Goal: Task Accomplishment & Management: Manage account settings

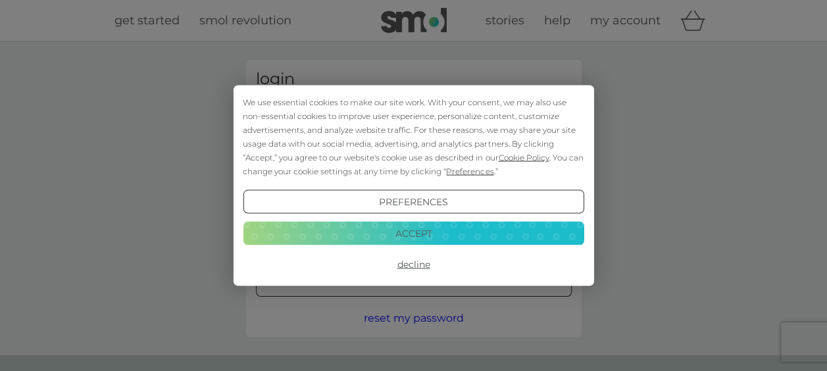
click at [407, 235] on button "Accept" at bounding box center [413, 233] width 341 height 24
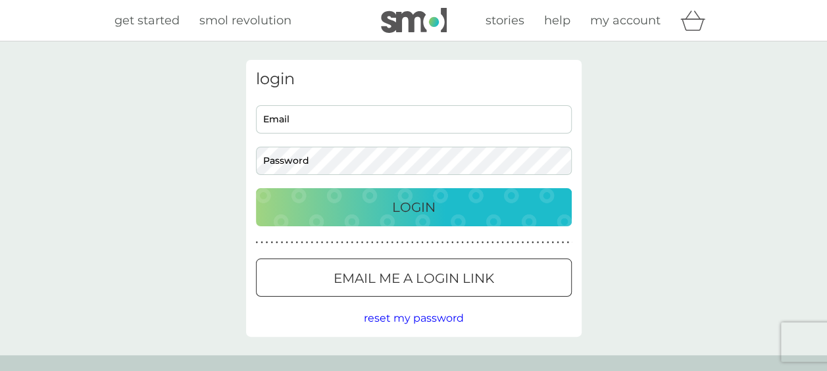
click at [324, 118] on input "Email" at bounding box center [414, 119] width 316 height 28
type input "[PERSON_NAME][EMAIL_ADDRESS][PERSON_NAME][PERSON_NAME][DOMAIN_NAME]"
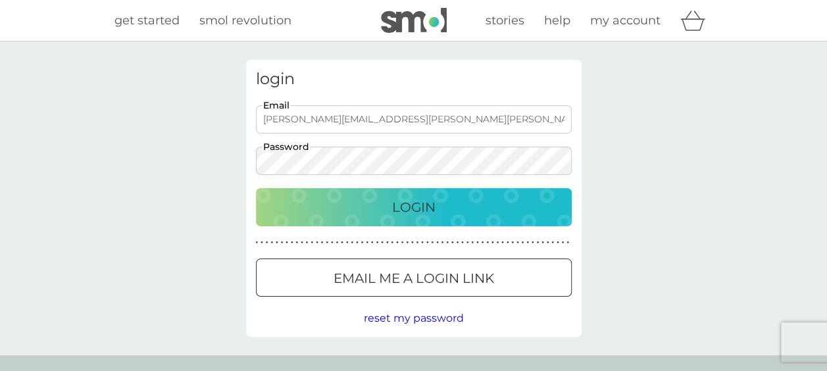
click at [256, 188] on button "Login" at bounding box center [414, 207] width 316 height 38
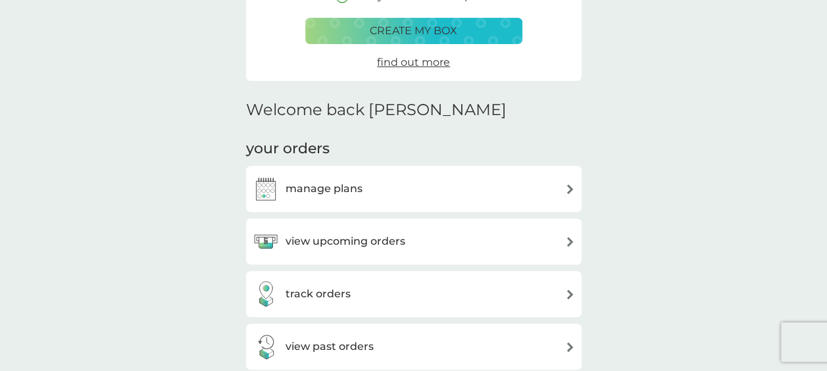
scroll to position [263, 0]
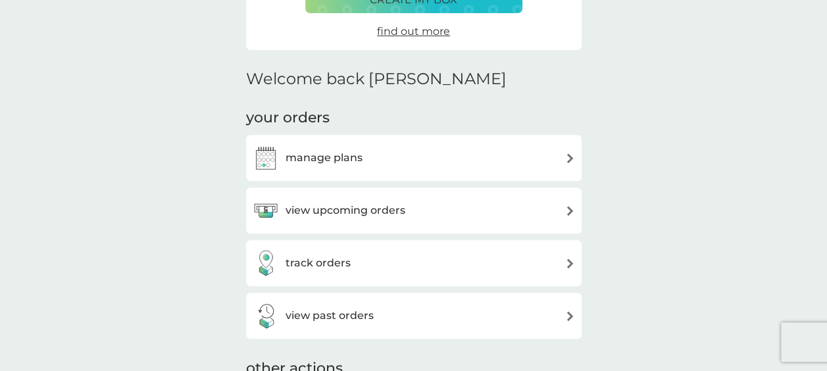
click at [493, 161] on div "manage plans" at bounding box center [414, 158] width 323 height 26
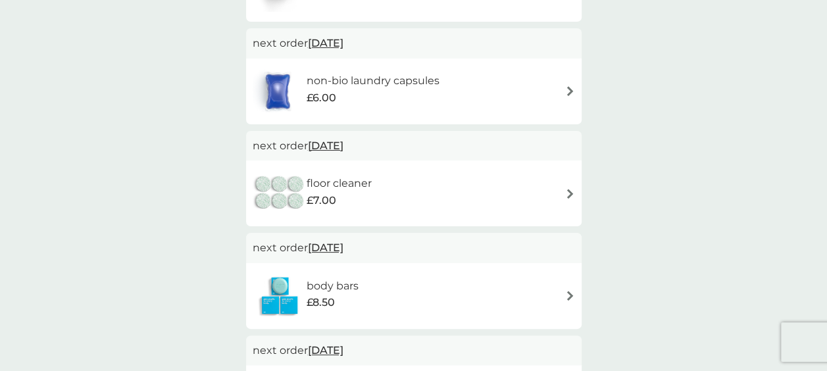
scroll to position [395, 0]
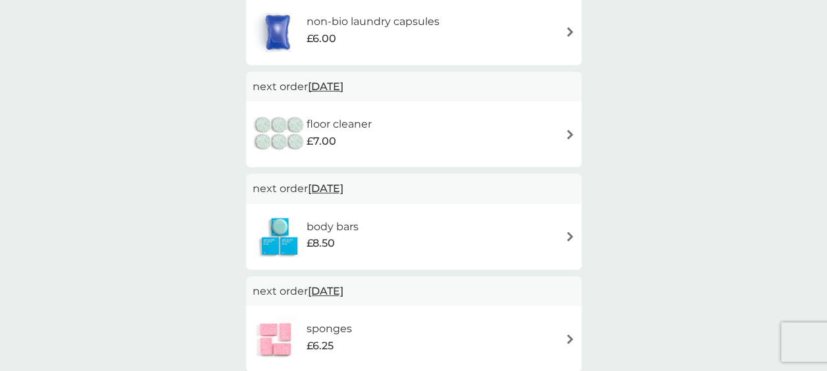
click at [457, 126] on div "floor cleaner £7.00" at bounding box center [414, 134] width 323 height 46
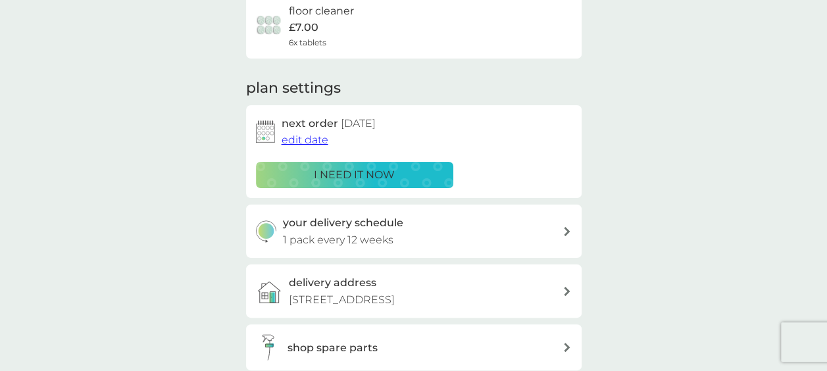
scroll to position [197, 0]
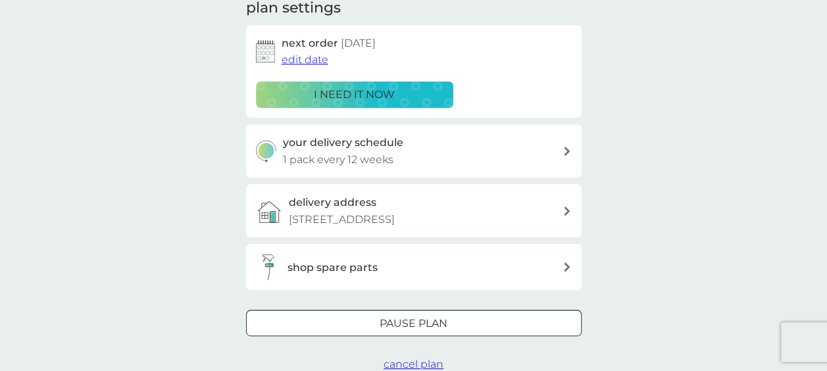
click at [415, 366] on span "cancel plan" at bounding box center [414, 364] width 60 height 13
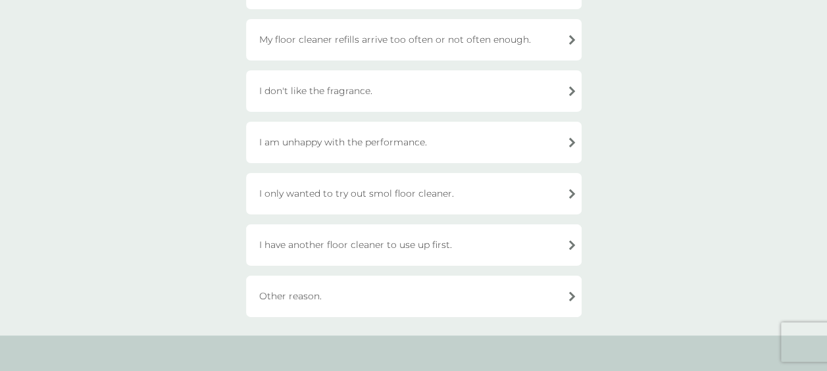
scroll to position [197, 0]
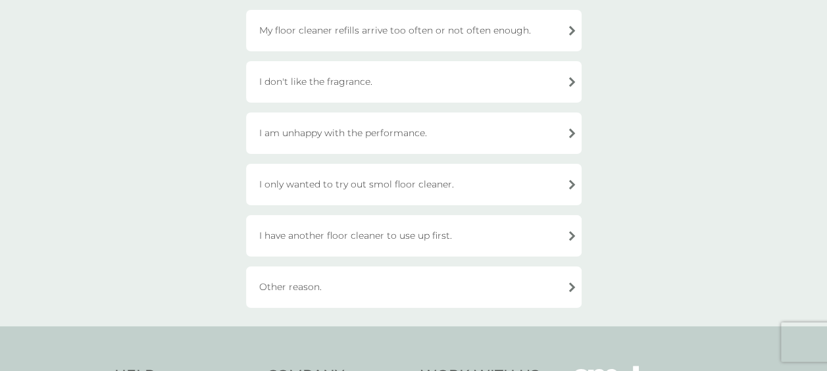
click at [425, 283] on div "Other reason." at bounding box center [414, 287] width 336 height 41
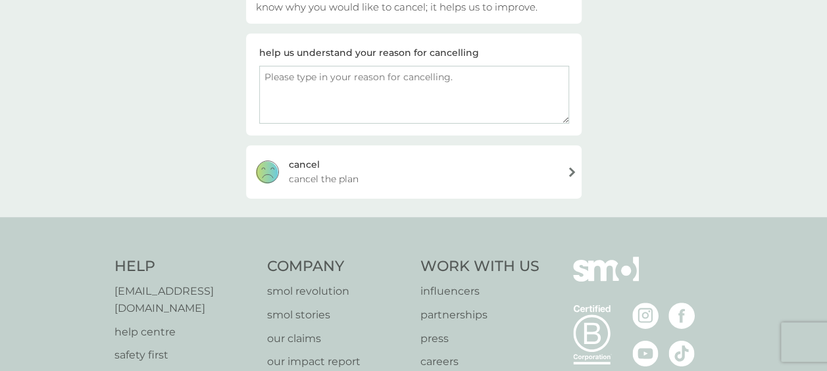
click at [440, 102] on textarea at bounding box center [414, 95] width 310 height 58
type textarea "haven't used others"
click at [475, 175] on div "cancel cancel the plan" at bounding box center [414, 171] width 336 height 53
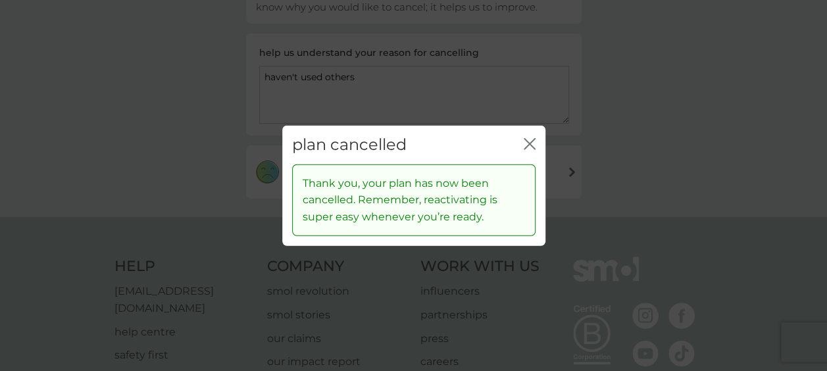
click at [532, 140] on icon "close" at bounding box center [532, 144] width 5 height 11
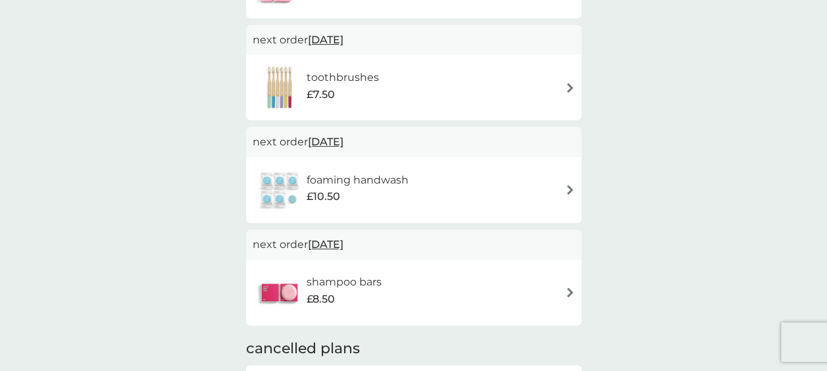
scroll to position [658, 0]
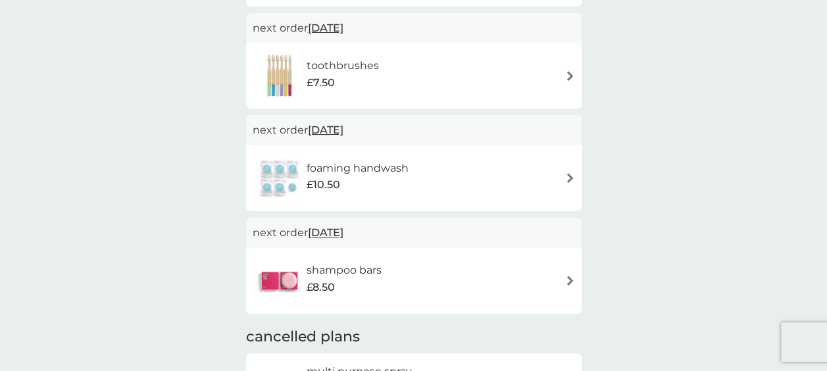
click at [453, 174] on div "foaming handwash £10.50" at bounding box center [414, 178] width 323 height 46
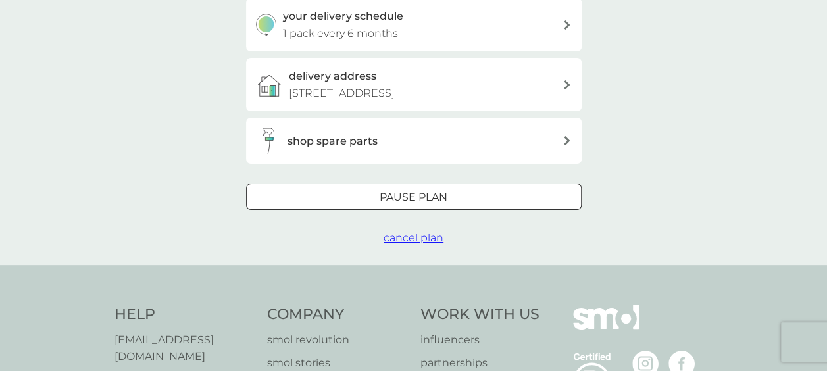
scroll to position [329, 0]
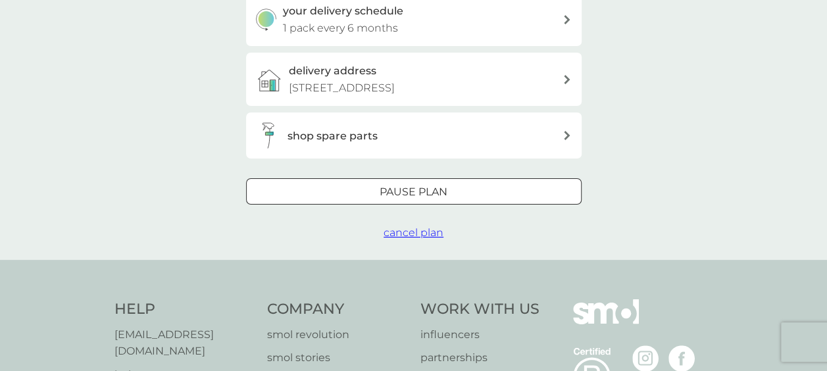
click at [421, 192] on div at bounding box center [413, 193] width 47 height 14
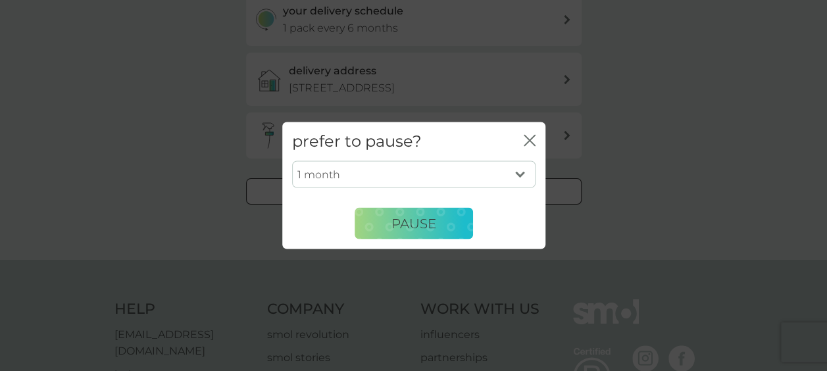
click at [436, 171] on select "1 month 2 months 3 months 4 months 5 months 6 months" at bounding box center [414, 175] width 244 height 28
select select "6"
click at [292, 161] on select "1 month 2 months 3 months 4 months 5 months 6 months" at bounding box center [414, 175] width 244 height 28
click at [411, 215] on span "Pause" at bounding box center [414, 223] width 45 height 16
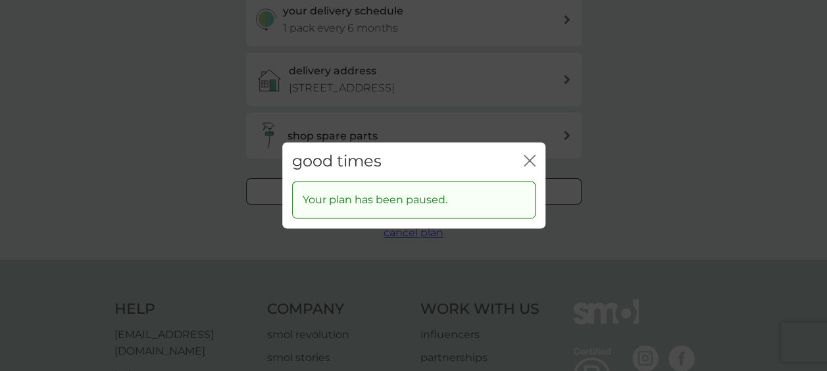
click at [531, 157] on icon "close" at bounding box center [530, 161] width 12 height 12
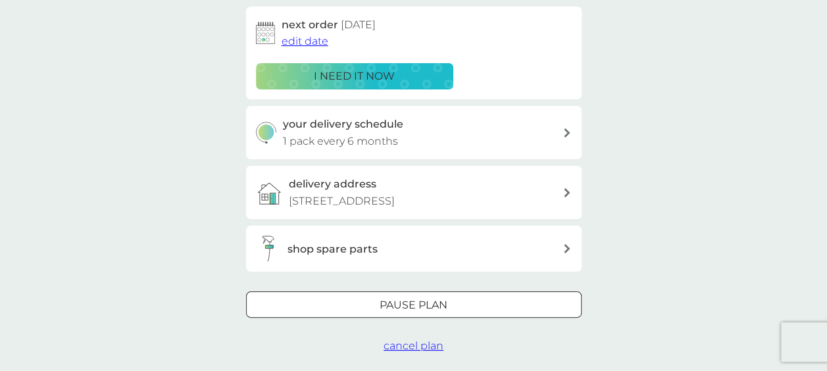
scroll to position [66, 0]
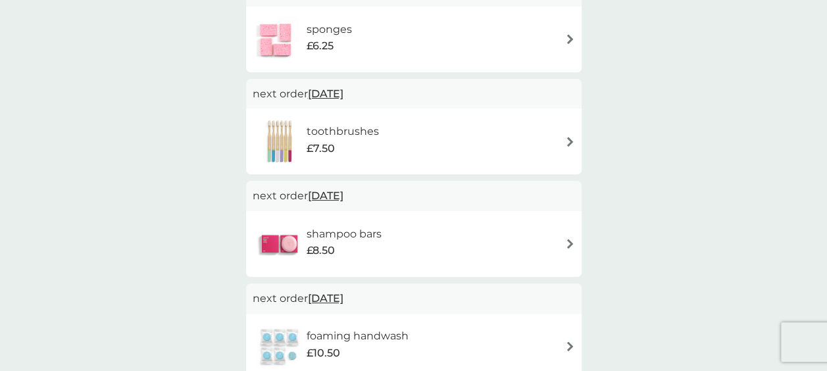
scroll to position [527, 0]
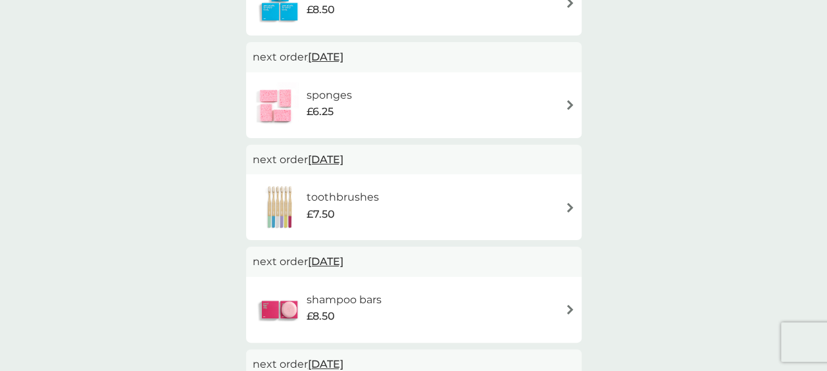
click at [430, 199] on div "toothbrushes £7.50" at bounding box center [414, 207] width 323 height 46
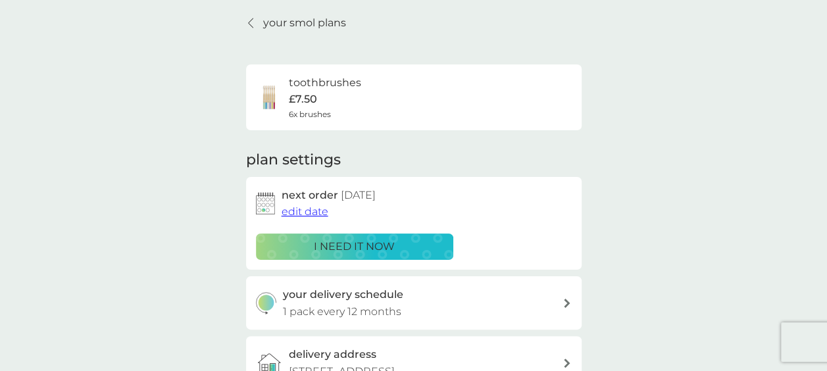
scroll to position [66, 0]
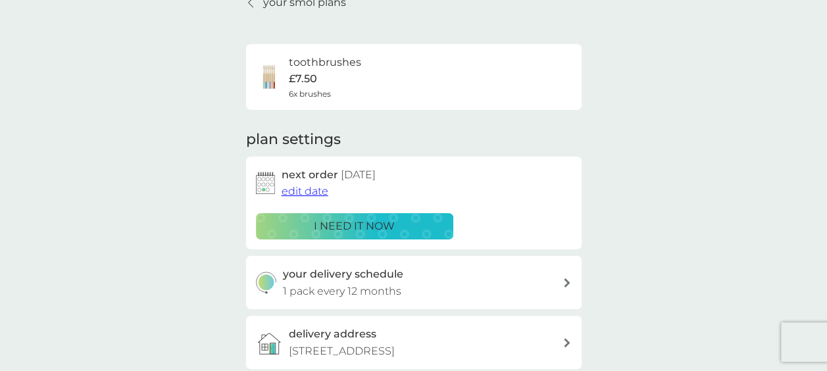
click at [343, 226] on p "i need it now" at bounding box center [354, 226] width 81 height 17
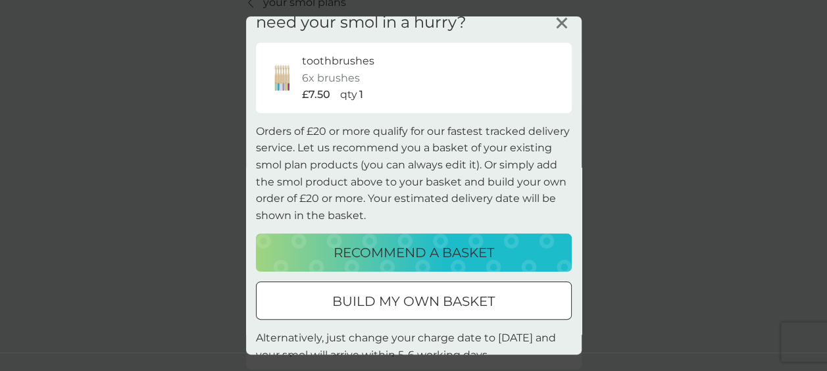
scroll to position [0, 0]
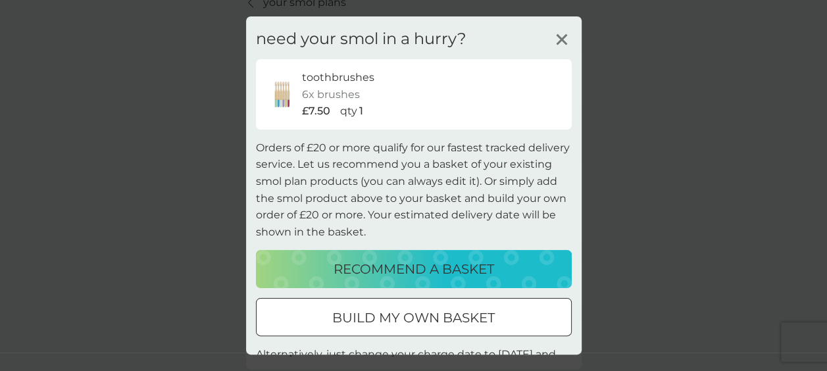
click at [552, 30] on icon at bounding box center [562, 40] width 20 height 20
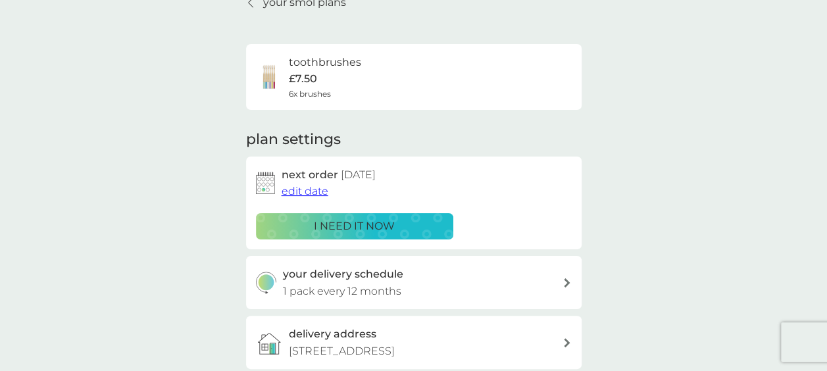
click at [309, 188] on span "edit date" at bounding box center [305, 191] width 47 height 13
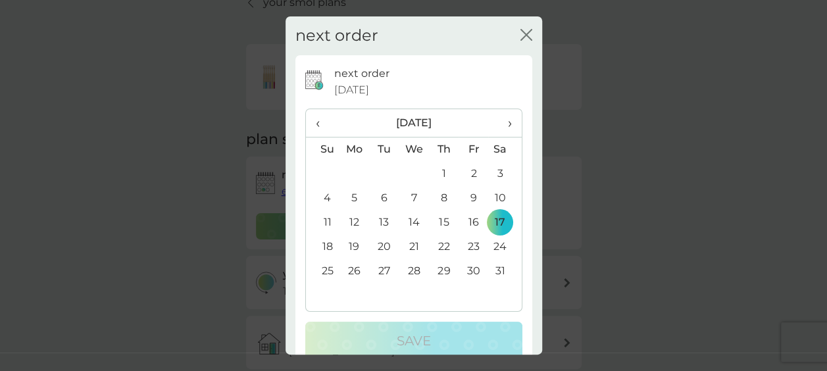
click at [521, 32] on icon "close" at bounding box center [527, 35] width 12 height 12
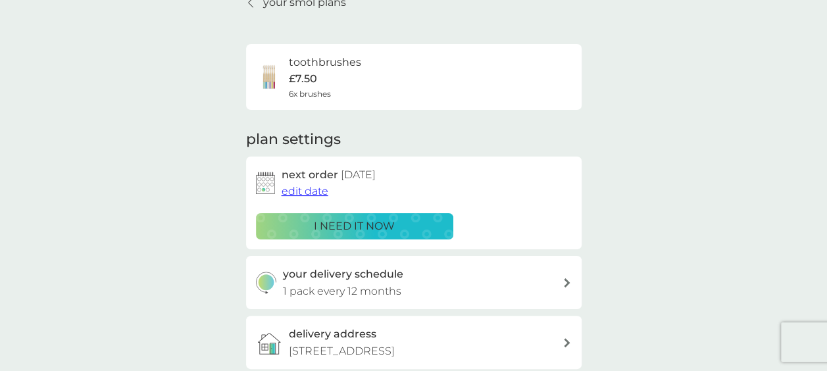
click at [379, 219] on p "i need it now" at bounding box center [354, 226] width 81 height 17
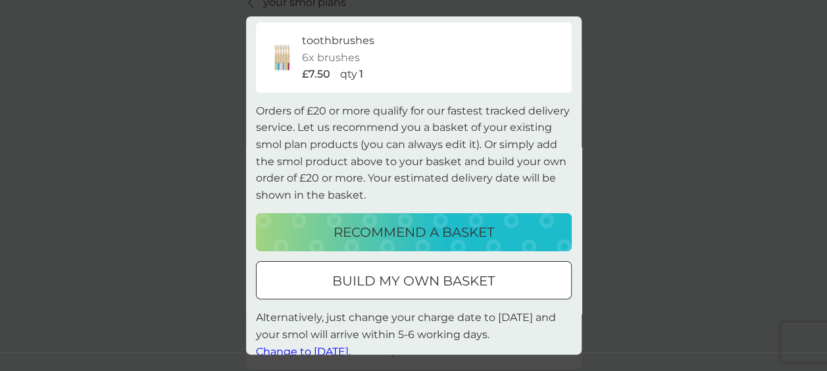
scroll to position [55, 0]
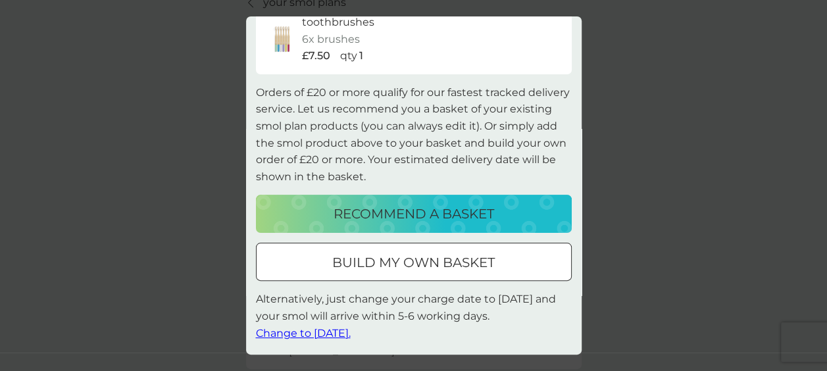
click at [343, 336] on span "Change to tomorrow." at bounding box center [303, 333] width 95 height 13
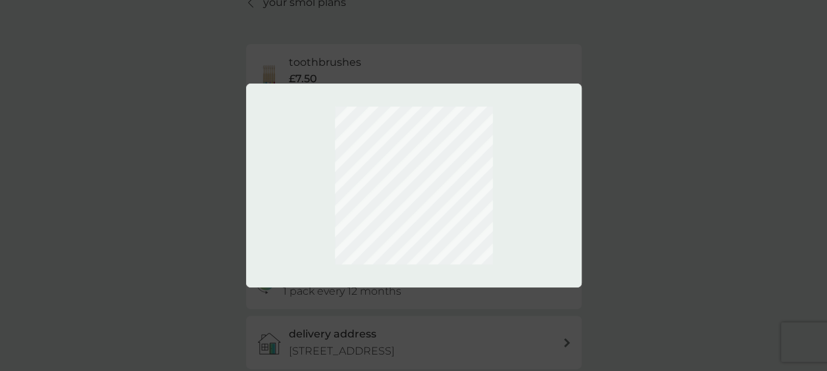
scroll to position [0, 0]
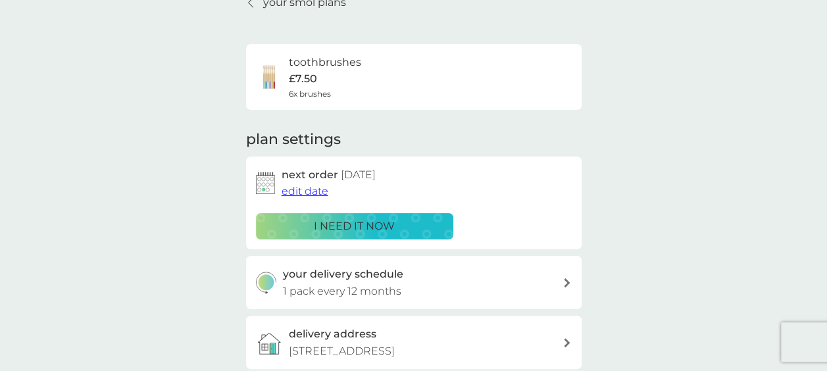
click at [315, 192] on span "edit date" at bounding box center [305, 191] width 47 height 13
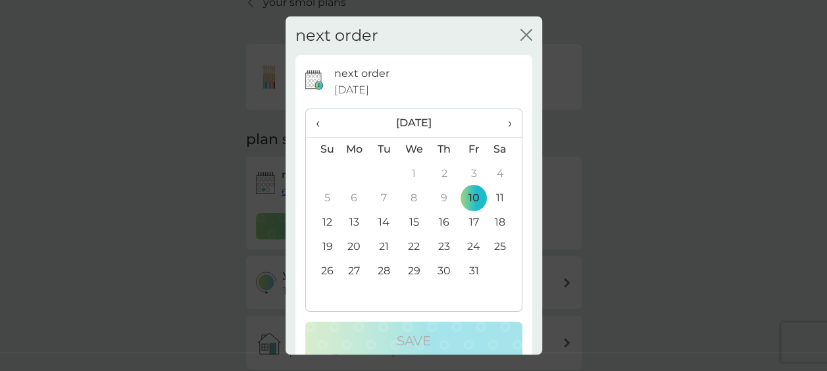
click at [459, 224] on td "17" at bounding box center [474, 223] width 30 height 24
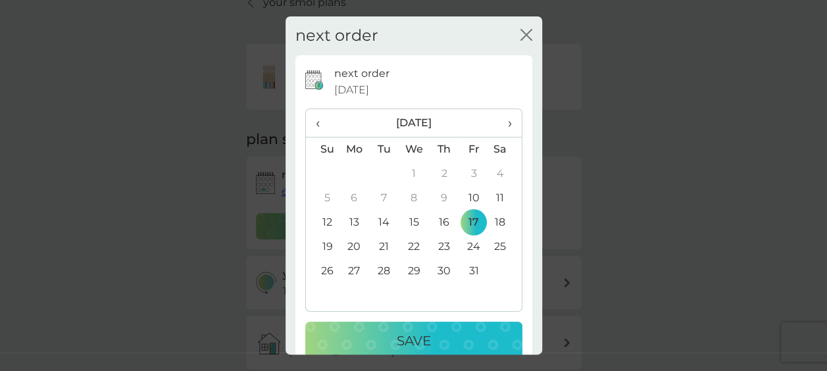
click at [383, 330] on div "Save" at bounding box center [414, 340] width 191 height 21
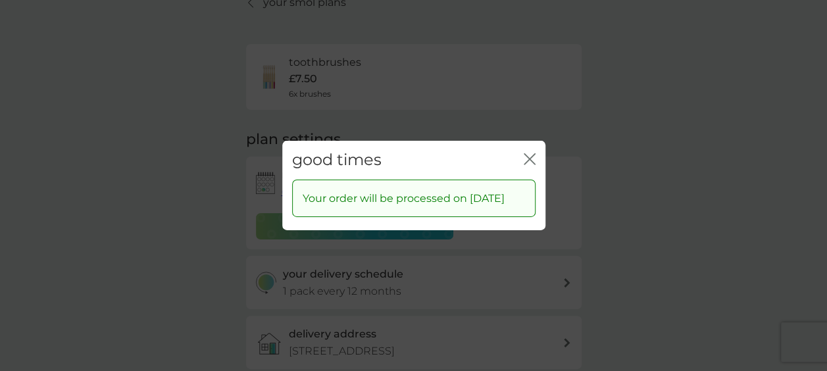
click at [528, 153] on icon "close" at bounding box center [530, 159] width 12 height 12
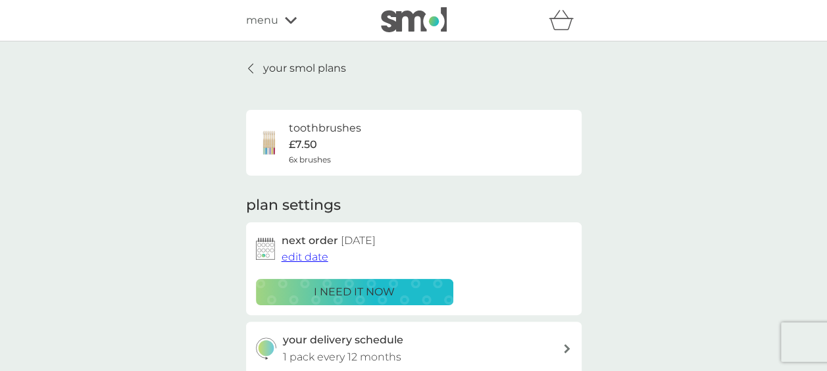
click at [287, 71] on p "your smol plans" at bounding box center [304, 68] width 83 height 17
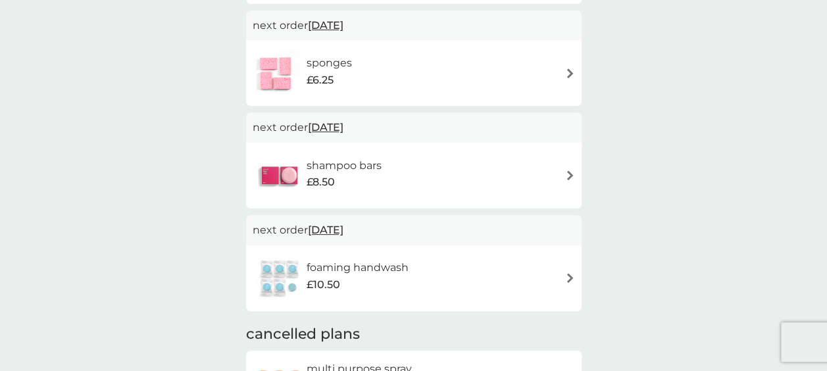
scroll to position [724, 0]
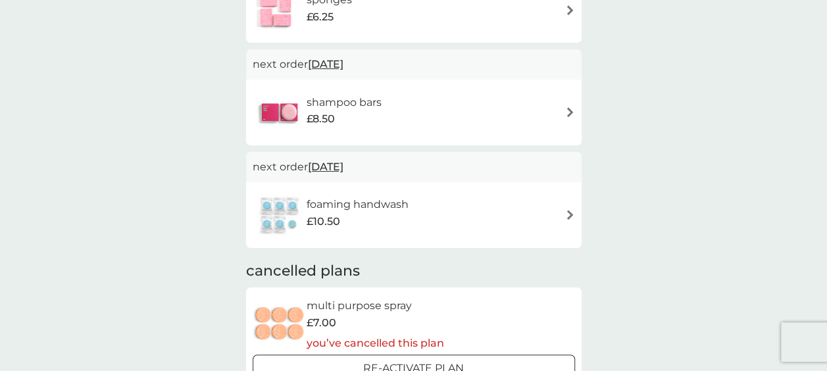
click at [472, 201] on div "foaming handwash £10.50" at bounding box center [414, 215] width 323 height 46
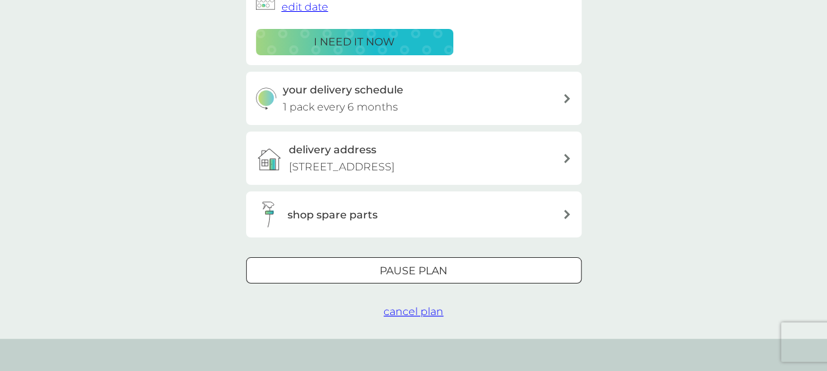
scroll to position [263, 0]
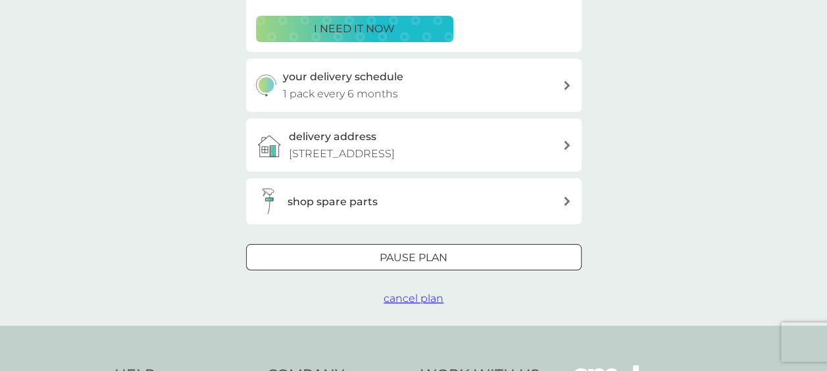
click at [412, 296] on span "cancel plan" at bounding box center [414, 298] width 60 height 13
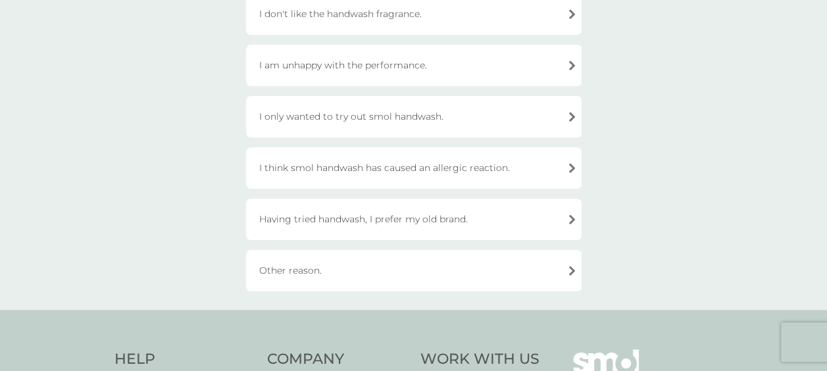
scroll to position [329, 0]
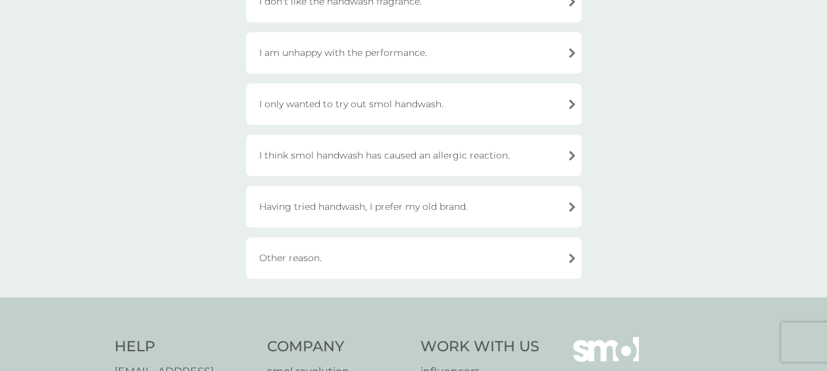
click at [465, 204] on div "Having tried handwash, I prefer my old brand." at bounding box center [414, 206] width 336 height 41
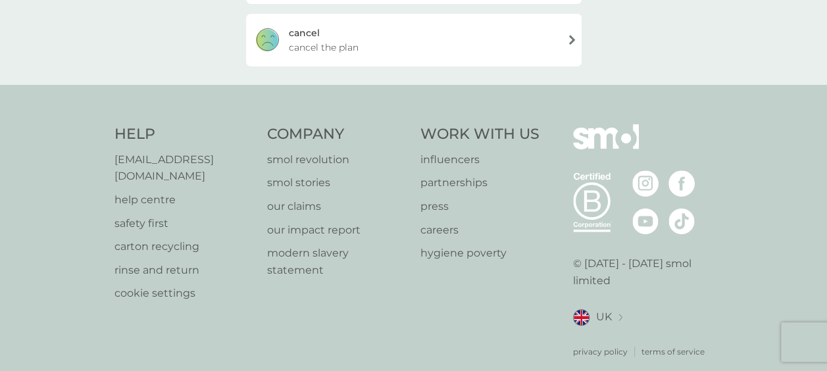
click at [364, 49] on div "cancel cancel the plan" at bounding box center [414, 40] width 336 height 53
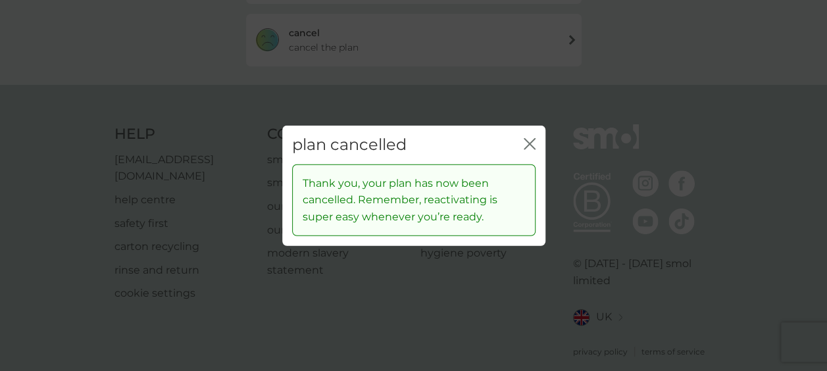
click at [531, 143] on icon "close" at bounding box center [530, 144] width 12 height 12
